Goal: Information Seeking & Learning: Learn about a topic

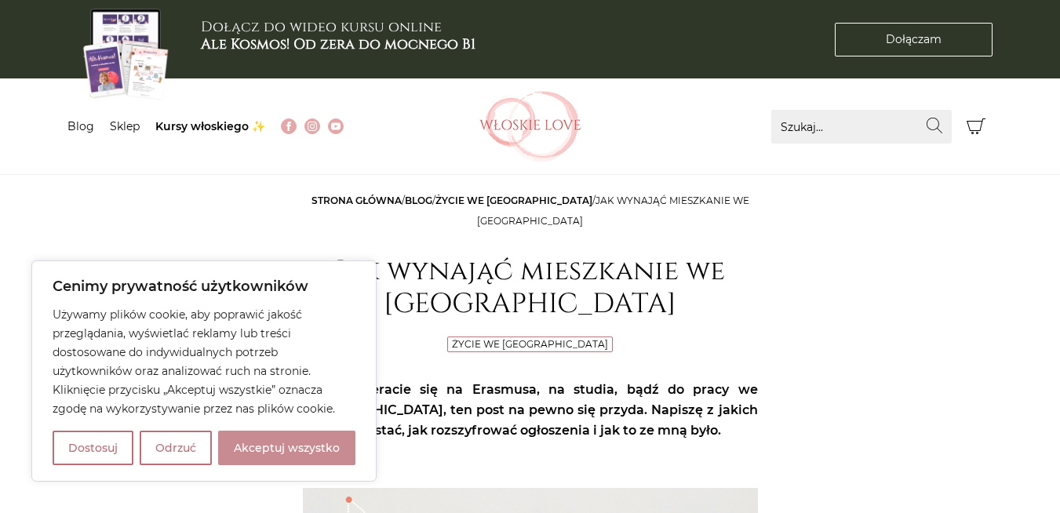
click at [303, 451] on button "Akceptuj wszystko" at bounding box center [286, 448] width 137 height 35
checkbox input "true"
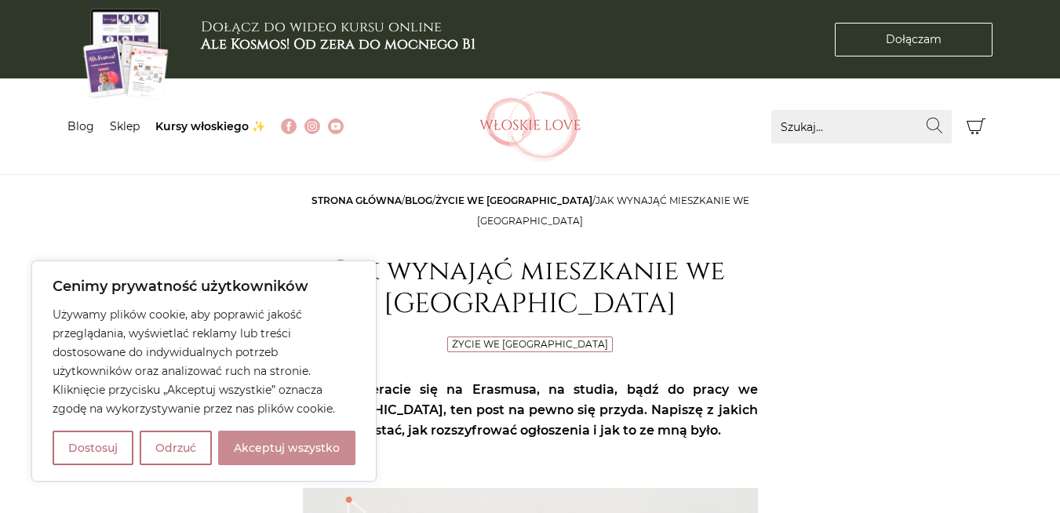
checkbox input "true"
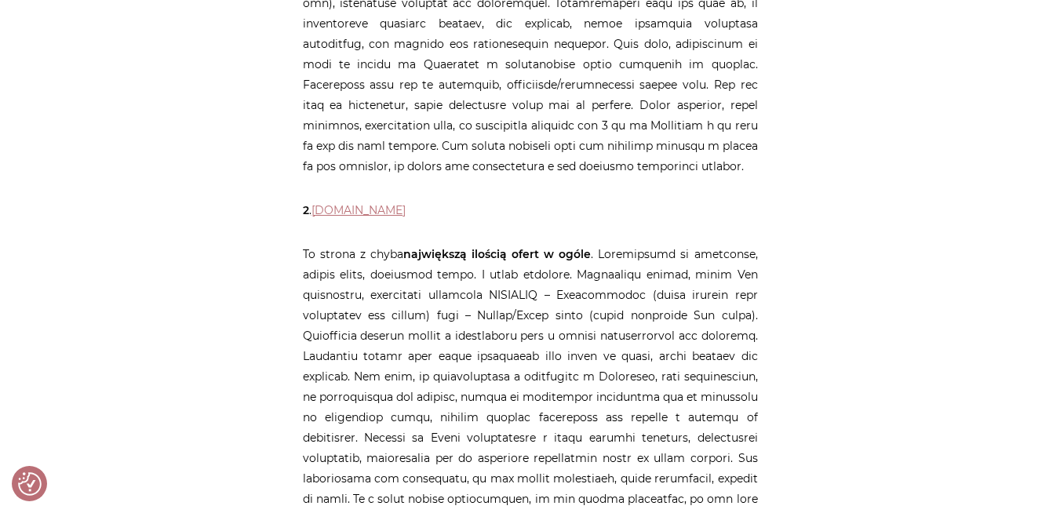
scroll to position [955, 0]
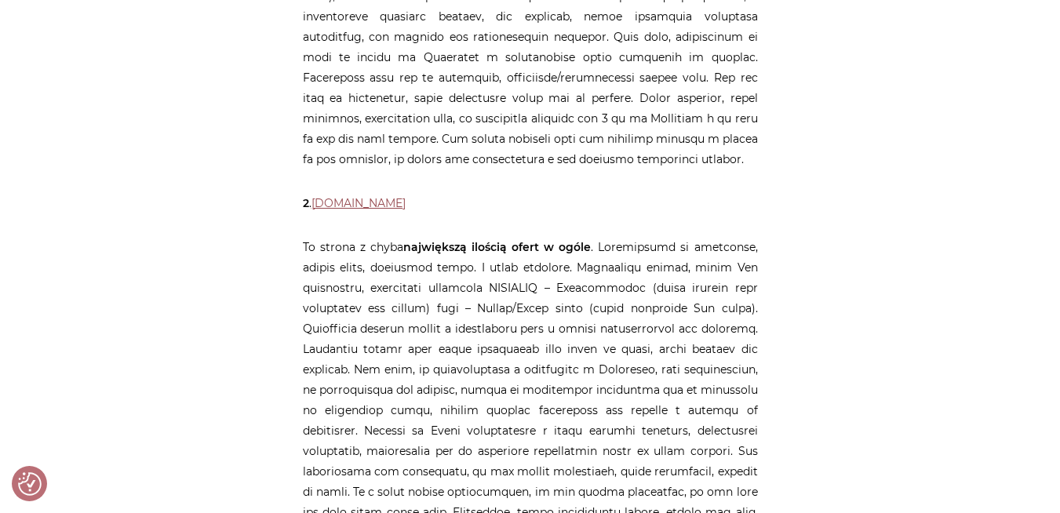
click at [324, 203] on link "[DOMAIN_NAME]" at bounding box center [359, 203] width 94 height 14
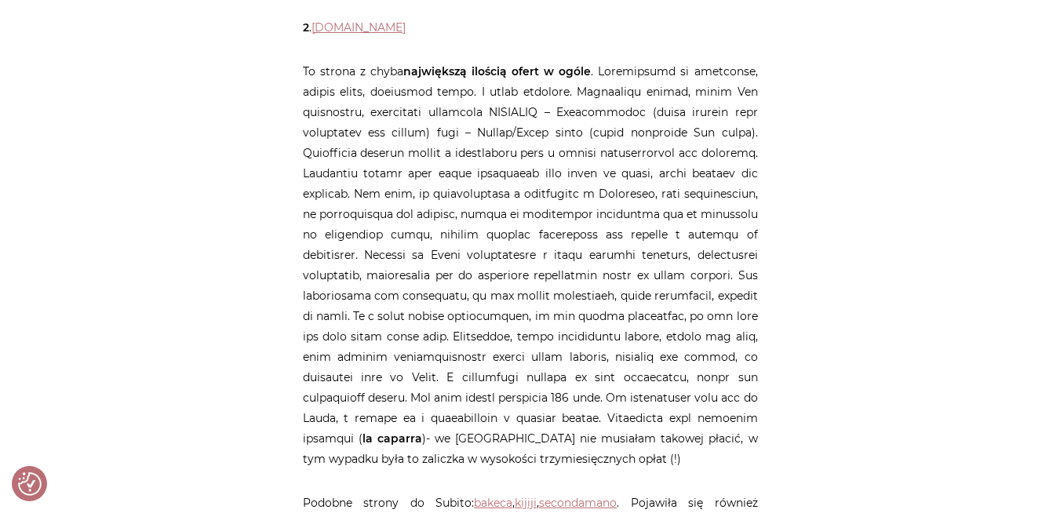
scroll to position [1141, 0]
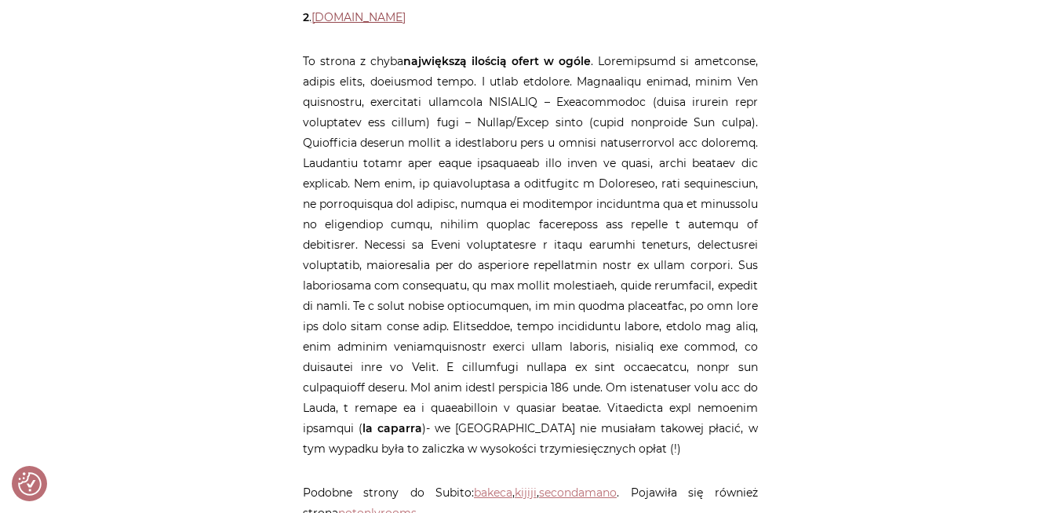
click at [341, 19] on link "[DOMAIN_NAME]" at bounding box center [359, 17] width 94 height 14
